Goal: Information Seeking & Learning: Check status

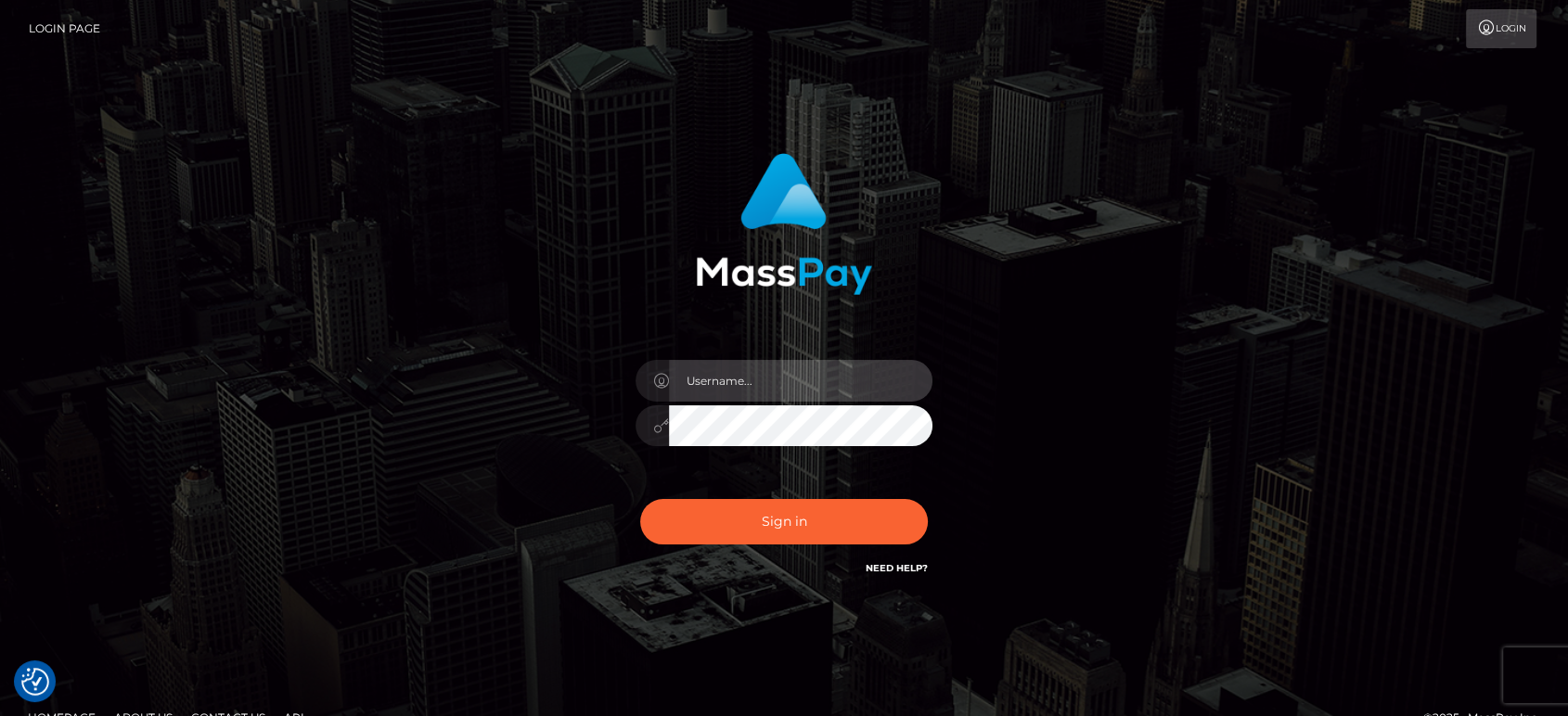
click at [781, 380] on input "text" at bounding box center [800, 381] width 263 height 41
type input "[PERSON_NAME].B2"
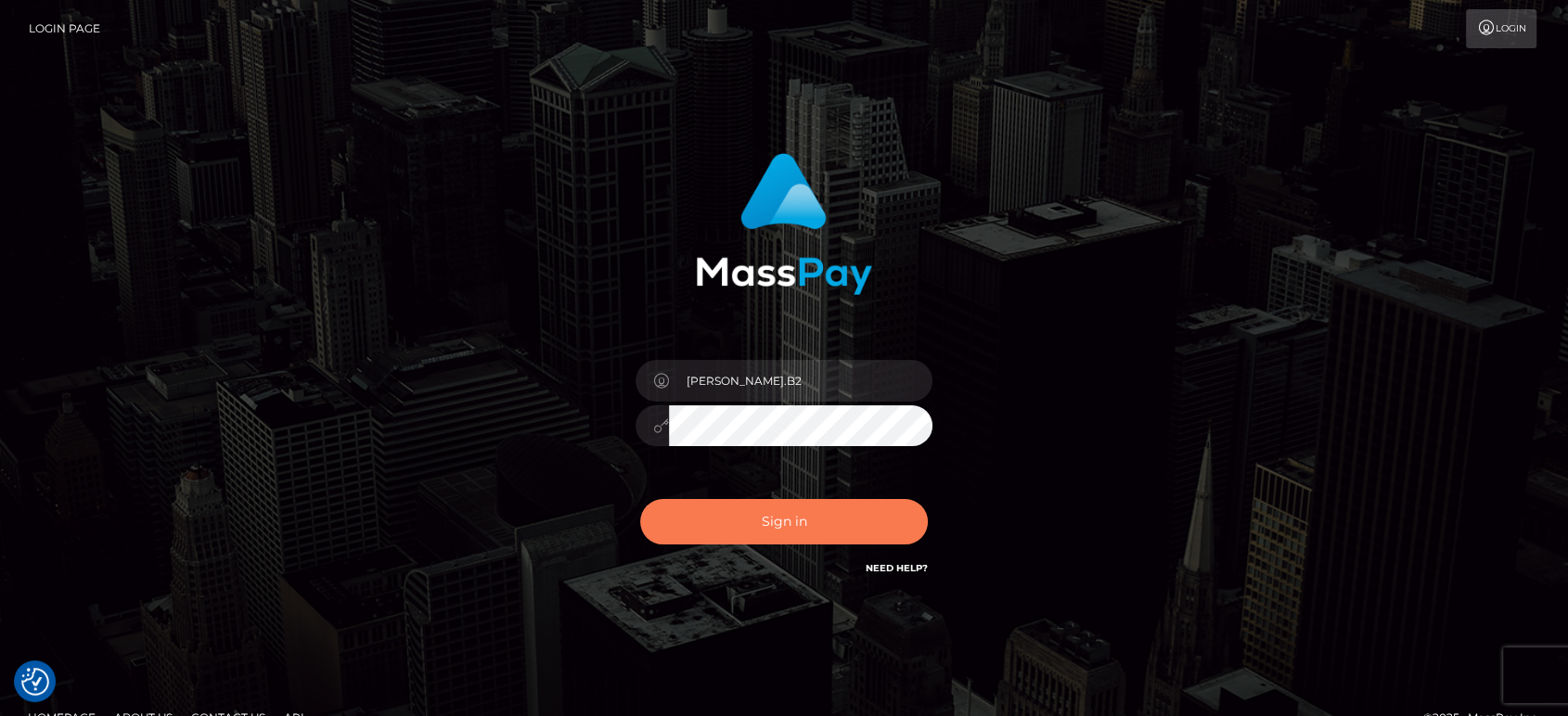
click at [853, 523] on button "Sign in" at bounding box center [784, 521] width 287 height 45
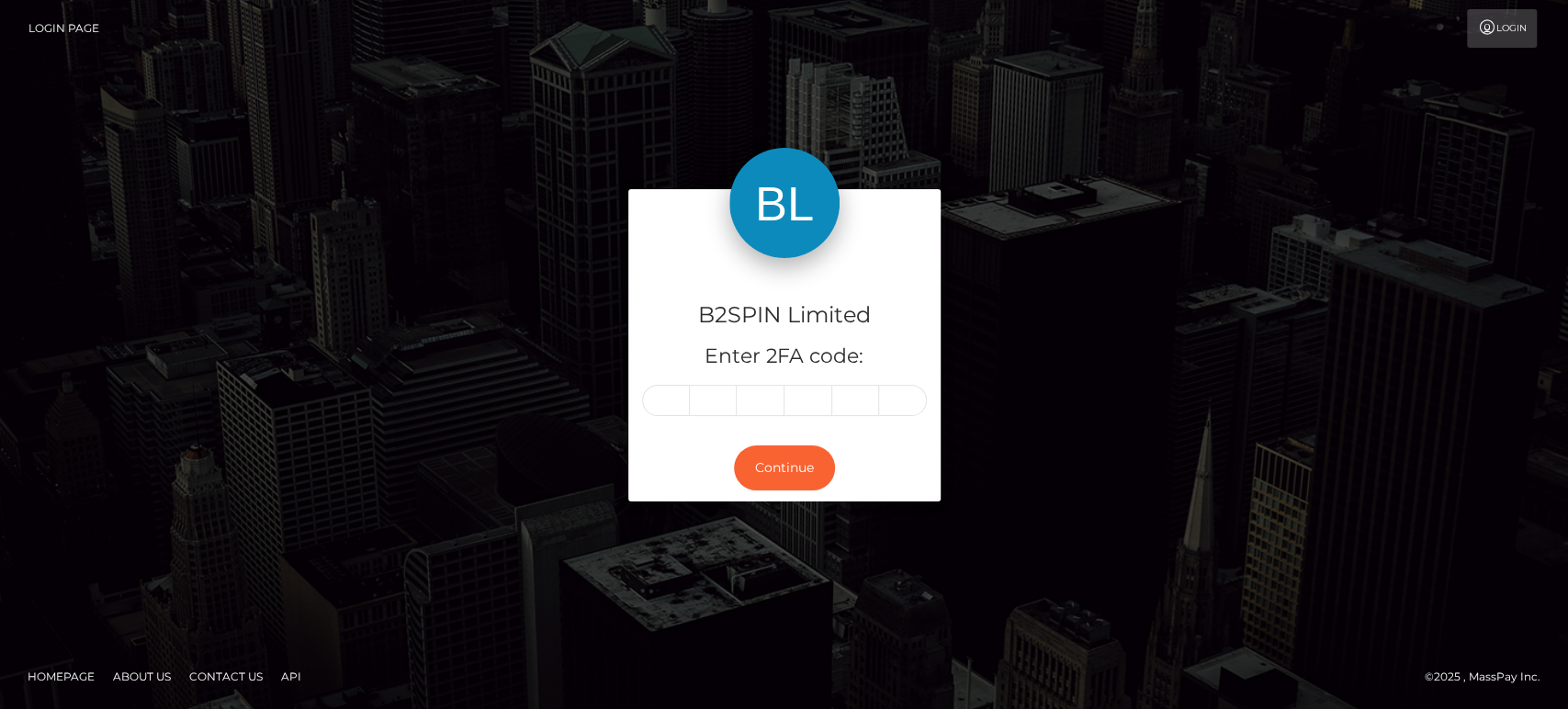
drag, startPoint x: 641, startPoint y: 409, endPoint x: 650, endPoint y: 403, distance: 10.8
click at [642, 409] on div at bounding box center [784, 401] width 285 height 32
click at [668, 397] on input "text" at bounding box center [665, 401] width 47 height 32
type input "6"
type input "4"
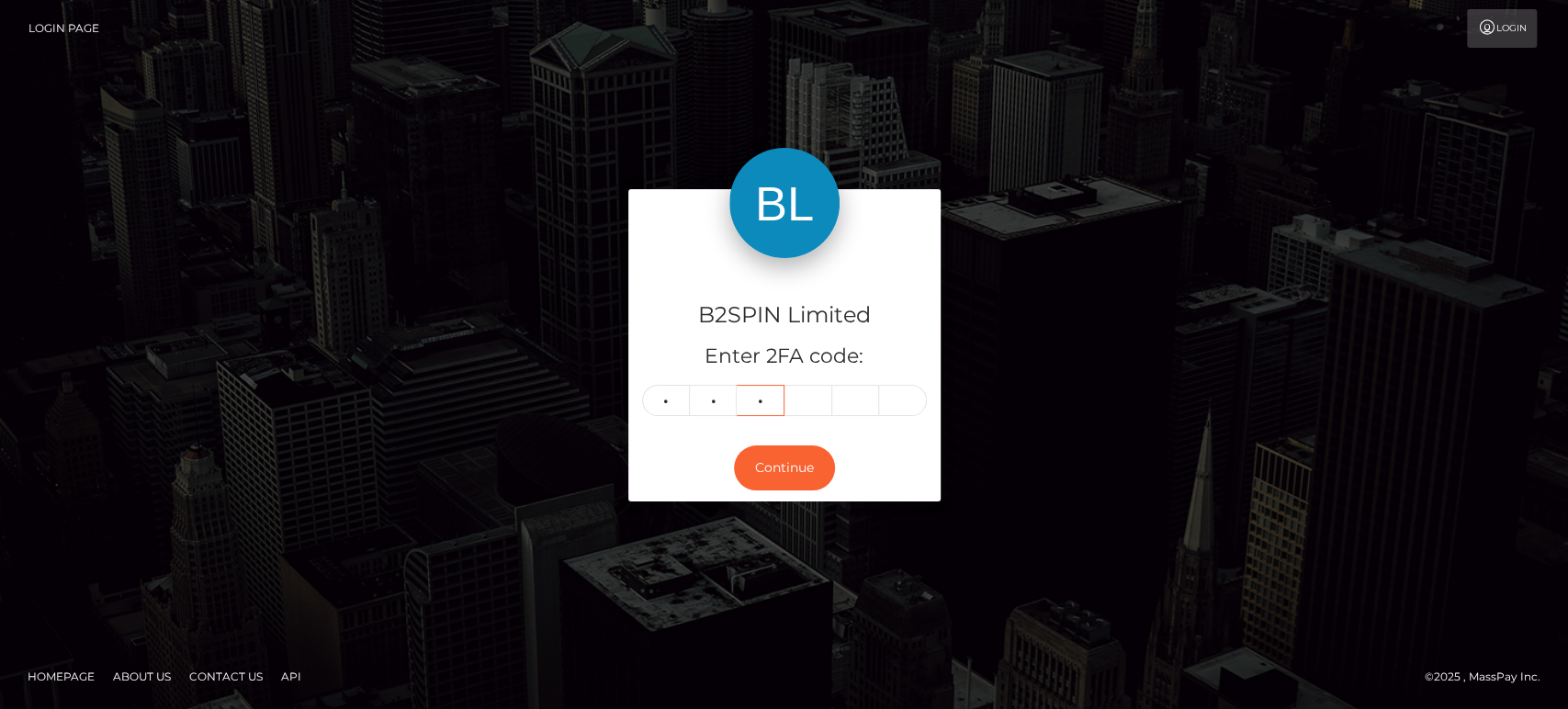
type input "3"
type input "1"
type input "4"
type input "1"
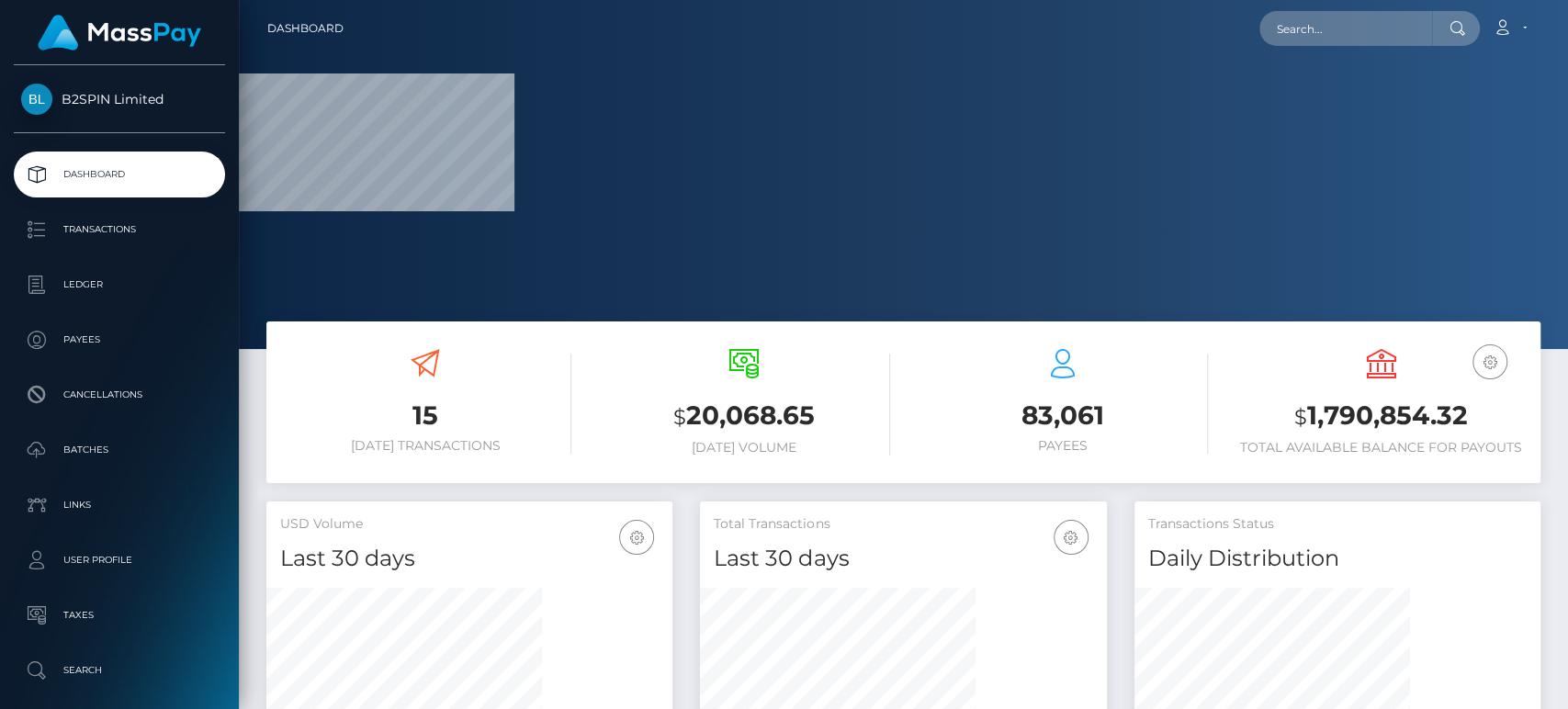
click at [1397, 426] on h3 "$ 1,790,854.32" at bounding box center [1381, 417] width 291 height 37
copy h3 "1,790,854.32"
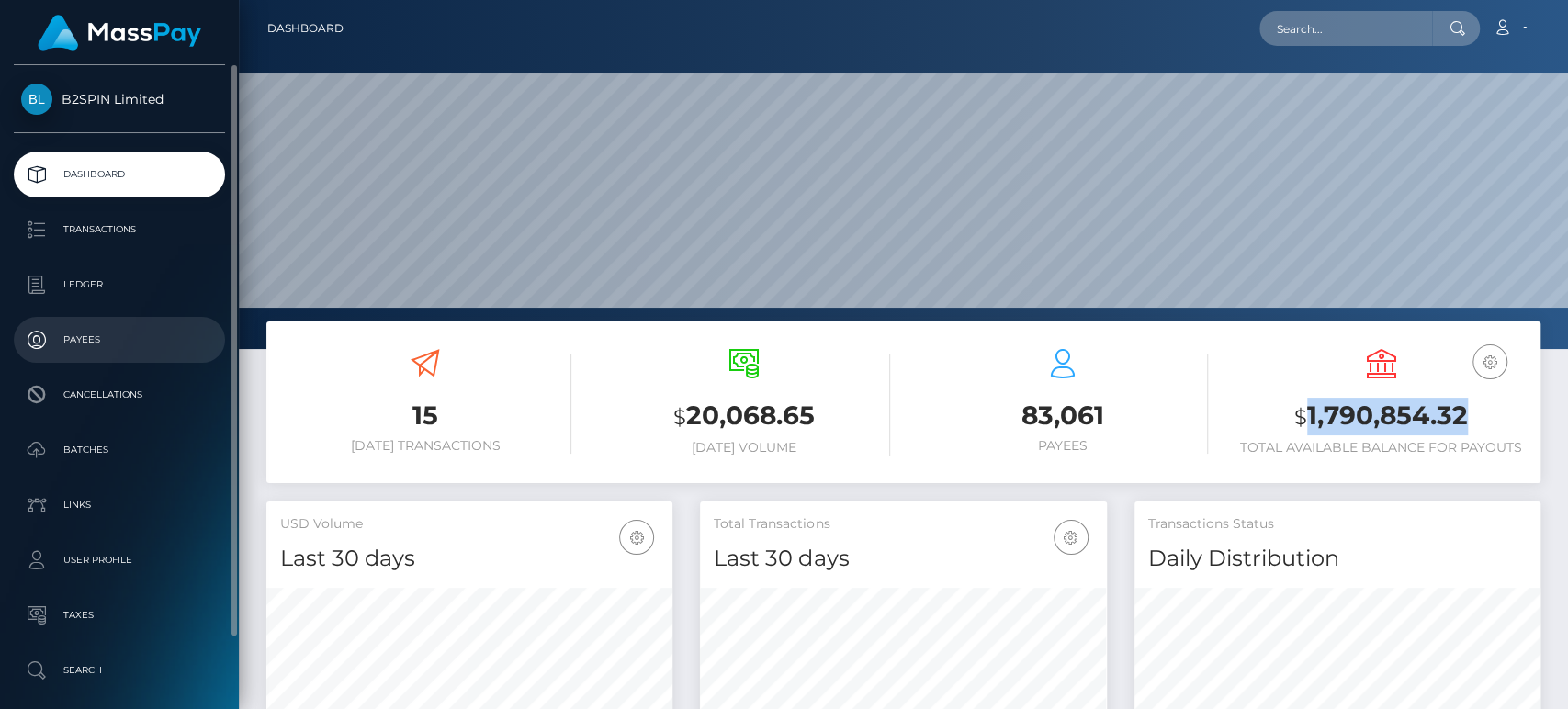
scroll to position [325, 406]
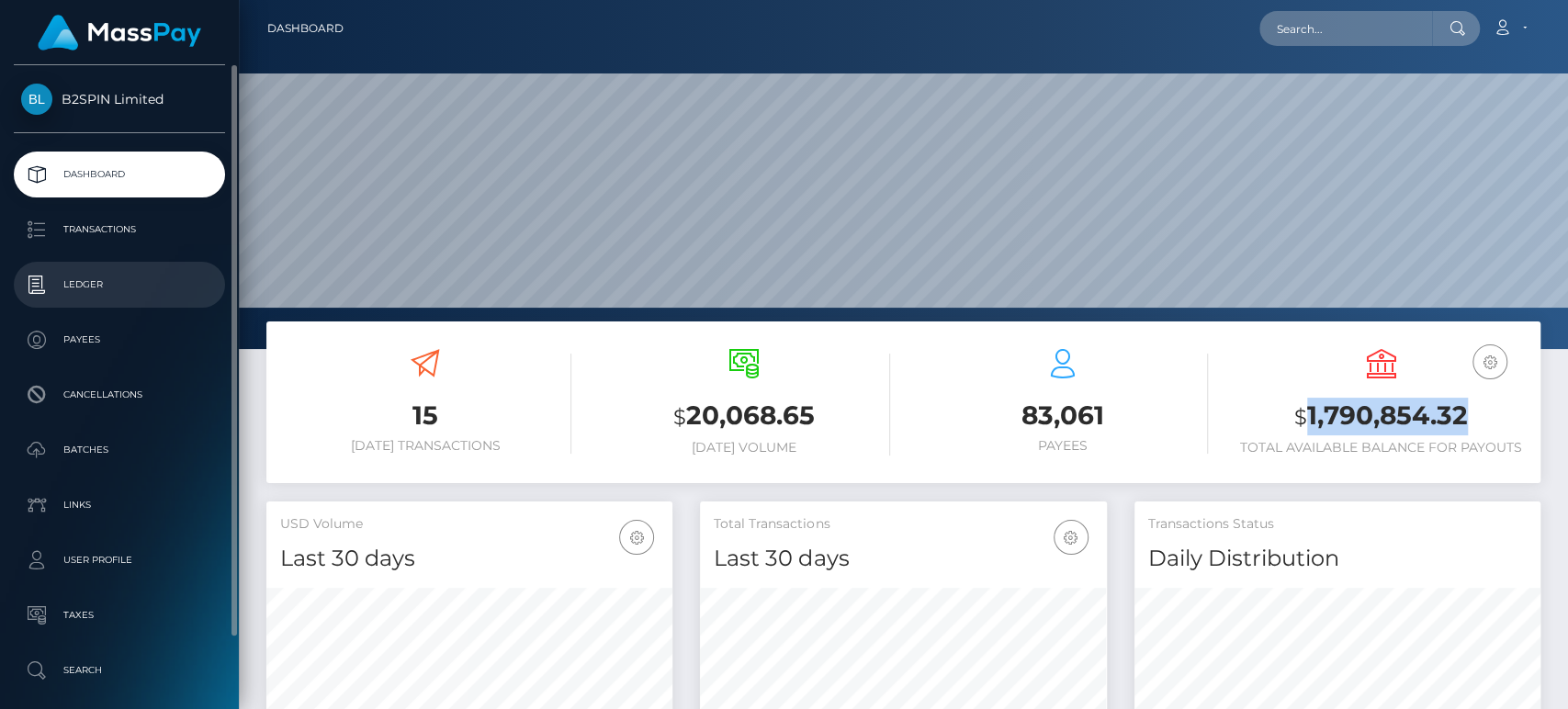
click at [109, 280] on p "Ledger" at bounding box center [119, 285] width 196 height 28
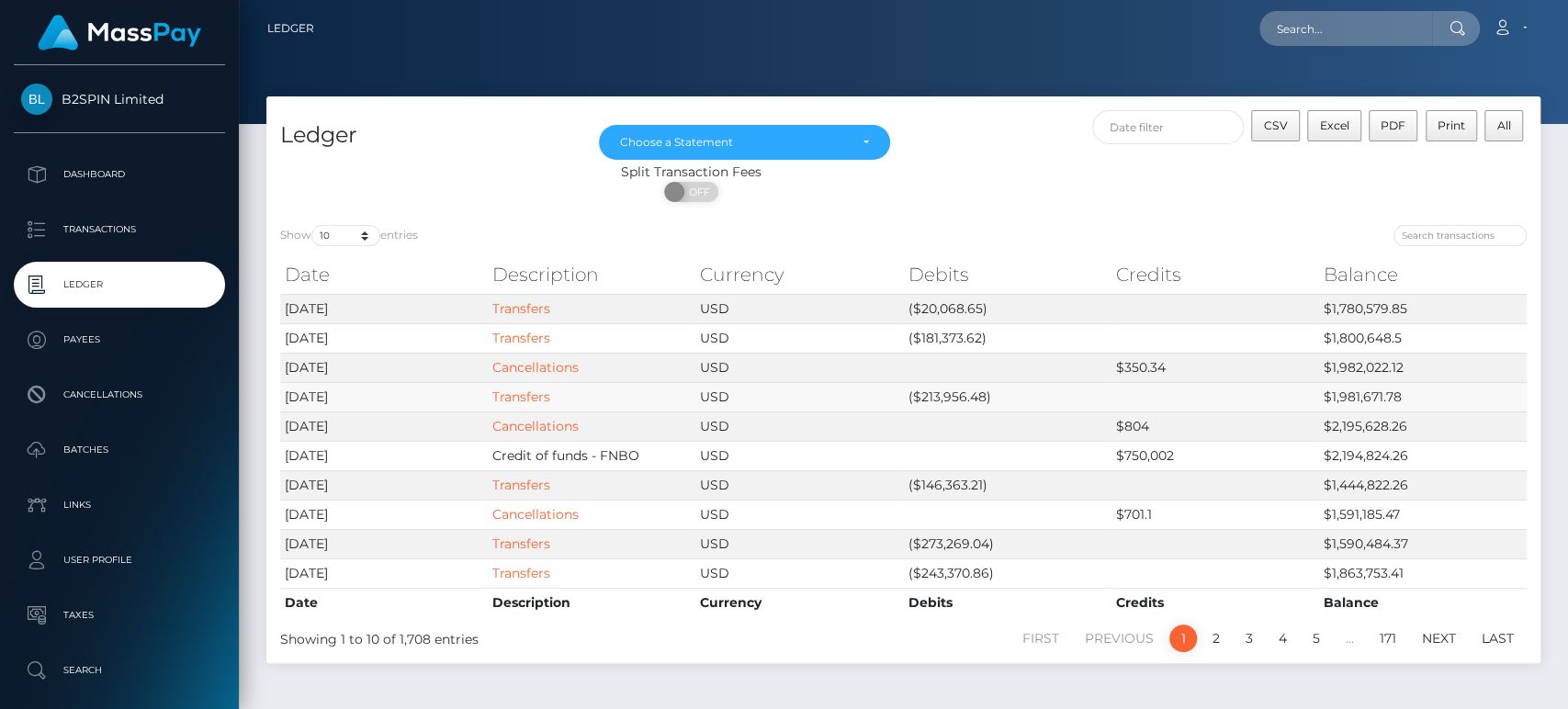
click at [930, 394] on td "($213,956.48)" at bounding box center [1007, 397] width 208 height 30
copy td "213,956.48"
click at [933, 324] on td "($181,373.62)" at bounding box center [1007, 339] width 208 height 30
click at [940, 328] on td "($181,373.62)" at bounding box center [1007, 339] width 208 height 30
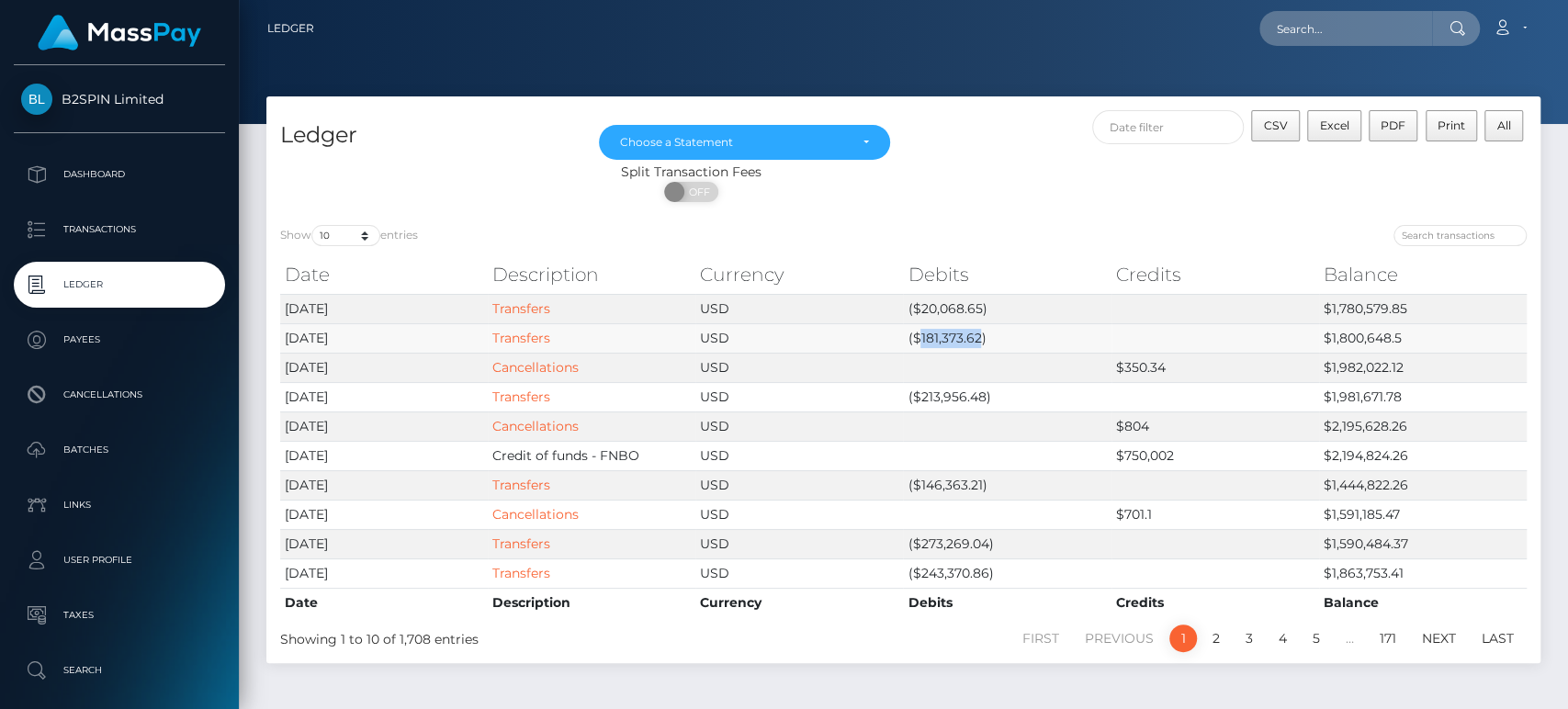
click at [941, 328] on td "($181,373.62)" at bounding box center [1007, 339] width 208 height 30
copy td "181,373.62"
